Goal: Transaction & Acquisition: Purchase product/service

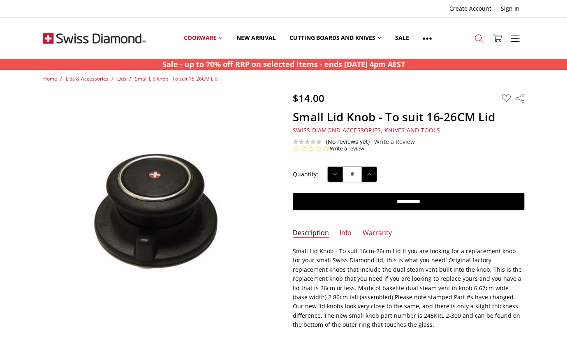
click at [480, 39] on icon at bounding box center [479, 38] width 9 height 9
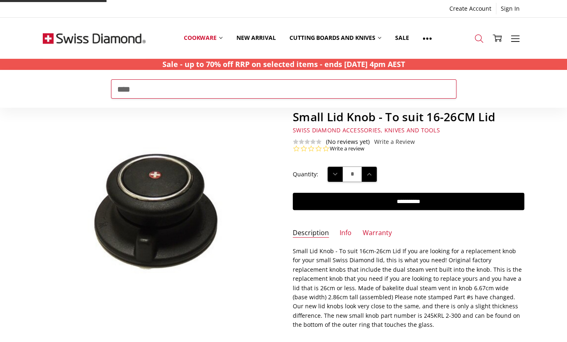
type input "****"
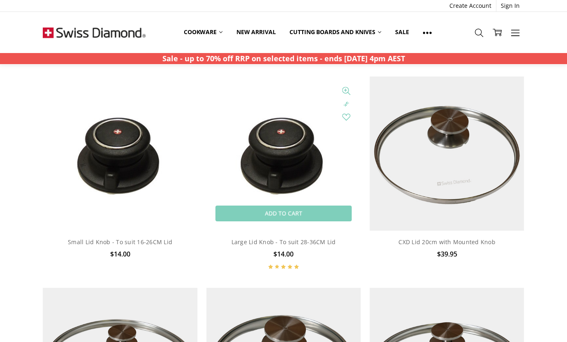
scroll to position [211, 0]
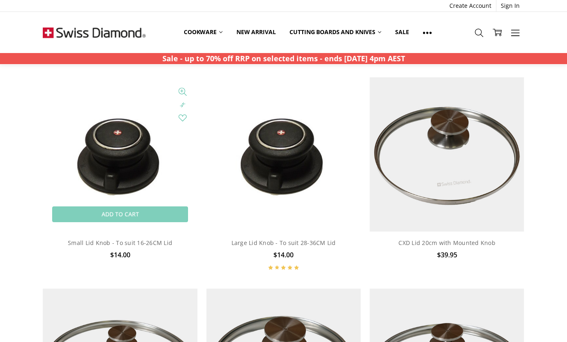
click at [137, 166] on img at bounding box center [120, 154] width 126 height 154
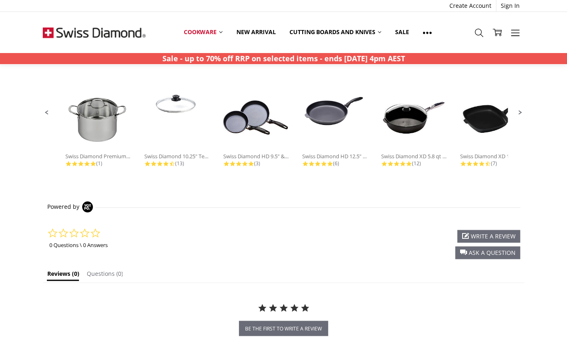
scroll to position [497, 0]
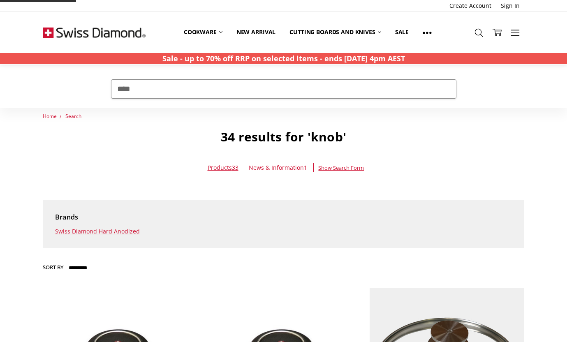
scroll to position [211, 0]
